Goal: Task Accomplishment & Management: Use online tool/utility

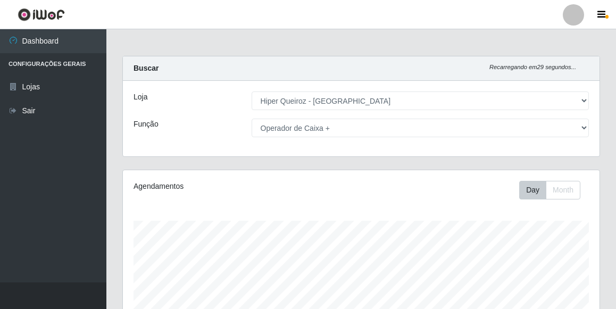
select select "513"
click at [583, 126] on select "[Selecione...] Embalador Embalador + Embalador ++ Operador de Caixa Operador de…" at bounding box center [421, 128] width 338 height 19
select select "1"
click at [252, 119] on select "[Selecione...] Embalador Embalador + Embalador ++ Operador de Caixa Operador de…" at bounding box center [421, 128] width 338 height 19
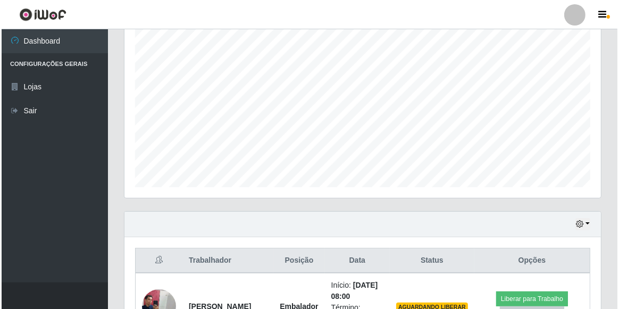
scroll to position [387, 0]
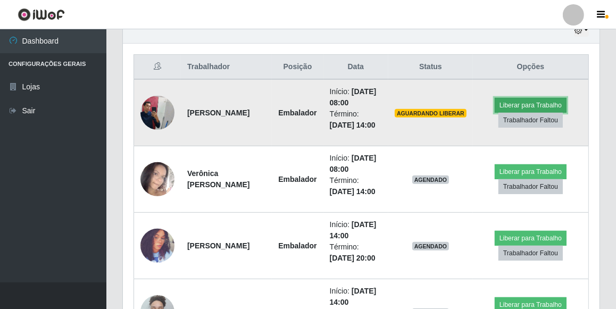
click at [522, 99] on button "Liberar para Trabalho" at bounding box center [531, 105] width 72 height 15
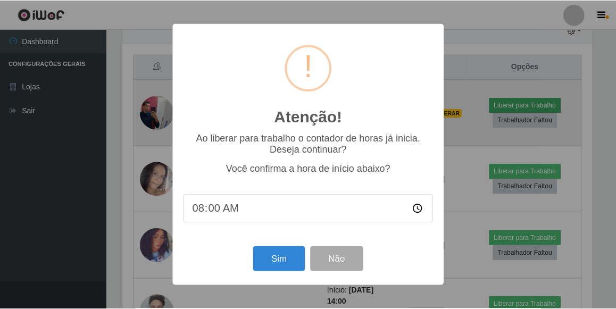
scroll to position [221, 472]
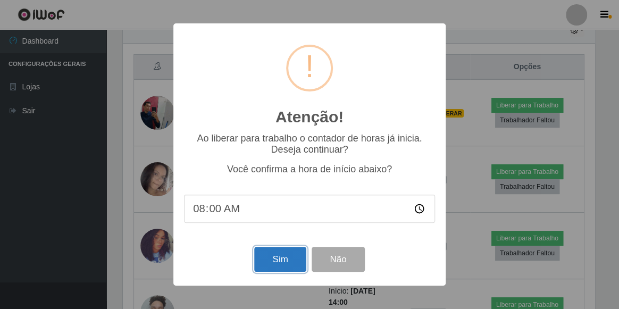
click at [279, 267] on button "Sim" at bounding box center [280, 259] width 52 height 25
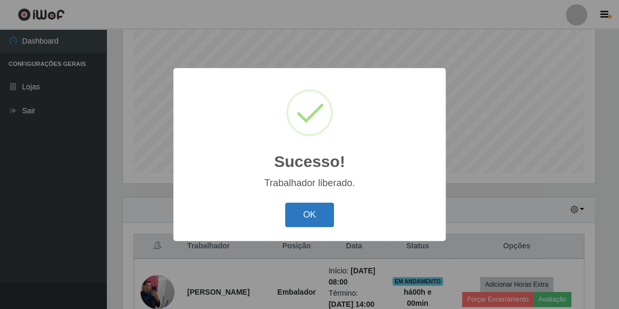
click at [311, 220] on button "OK" at bounding box center [309, 215] width 49 height 25
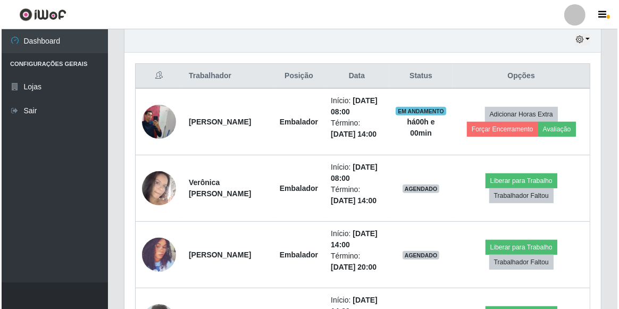
scroll to position [400, 0]
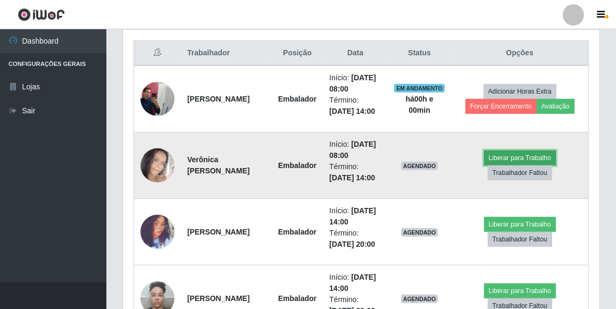
click at [524, 157] on button "Liberar para Trabalho" at bounding box center [520, 157] width 72 height 15
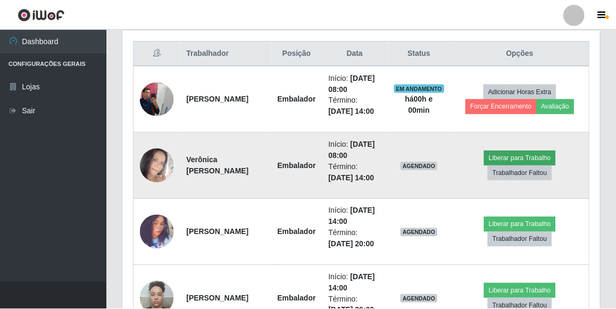
scroll to position [221, 472]
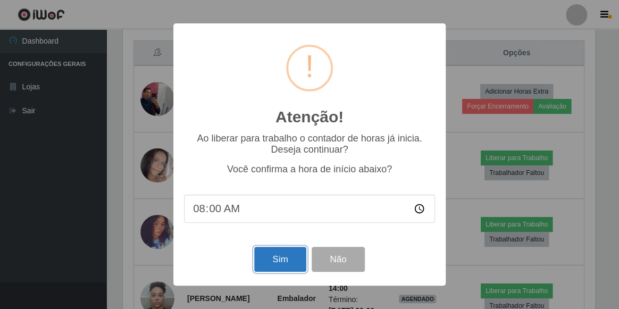
click at [266, 255] on button "Sim" at bounding box center [280, 259] width 52 height 25
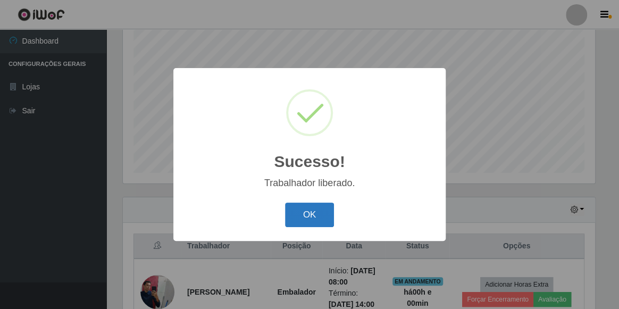
click at [301, 214] on button "OK" at bounding box center [309, 215] width 49 height 25
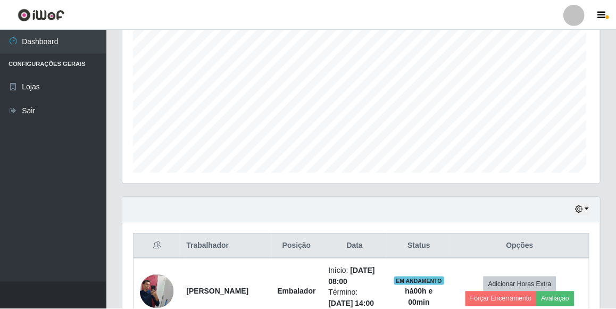
scroll to position [221, 476]
